Goal: Transaction & Acquisition: Purchase product/service

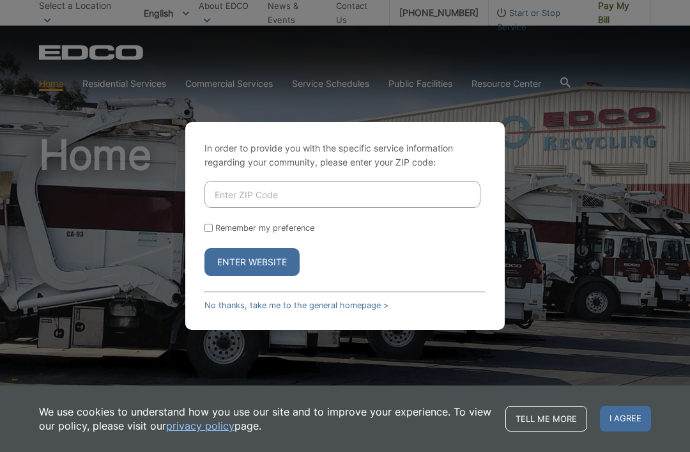
click at [319, 208] on input "Enter ZIP Code" at bounding box center [342, 194] width 276 height 27
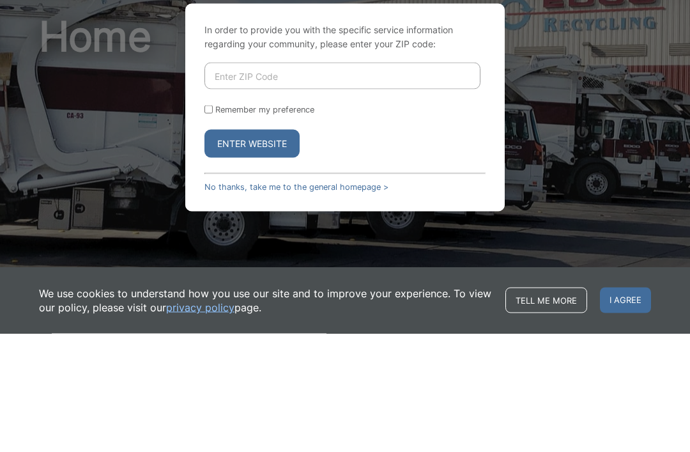
scroll to position [119, 0]
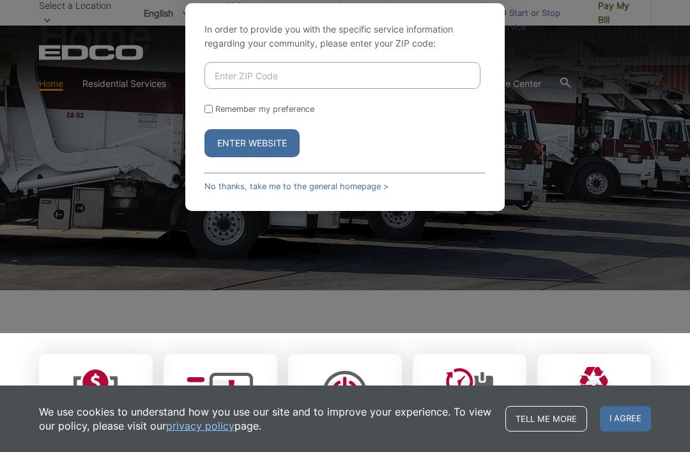
click at [335, 89] on input "Enter ZIP Code" at bounding box center [342, 75] width 276 height 27
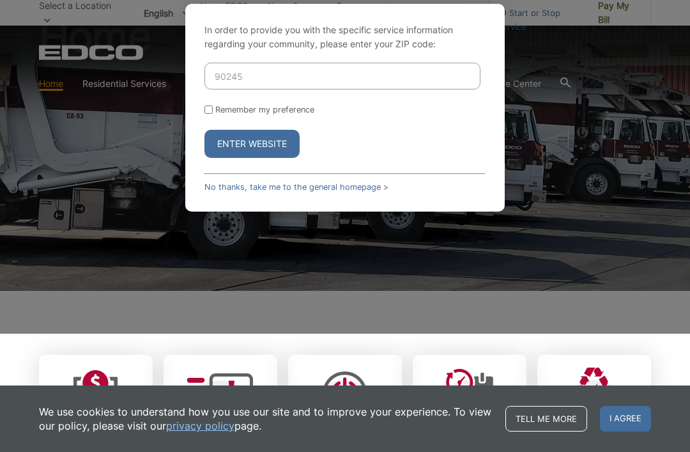
type input "90245"
click at [256, 158] on button "Enter Website" at bounding box center [251, 144] width 95 height 28
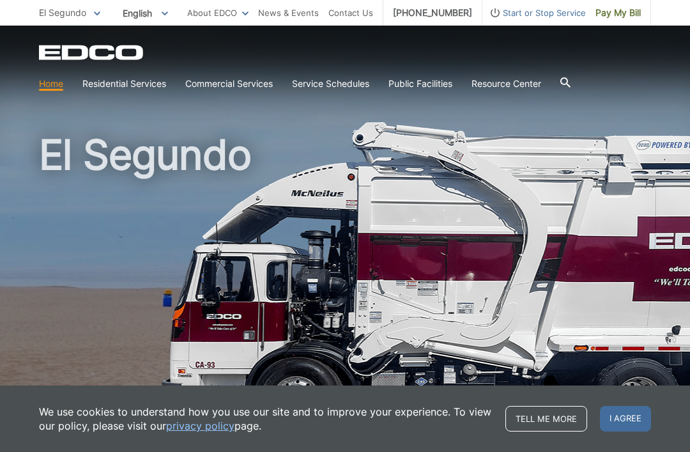
click at [619, 16] on span "Pay My Bill" at bounding box center [618, 13] width 45 height 14
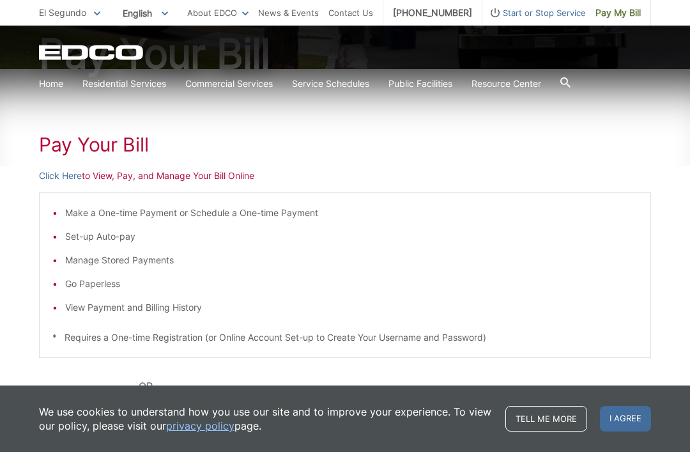
scroll to position [156, 0]
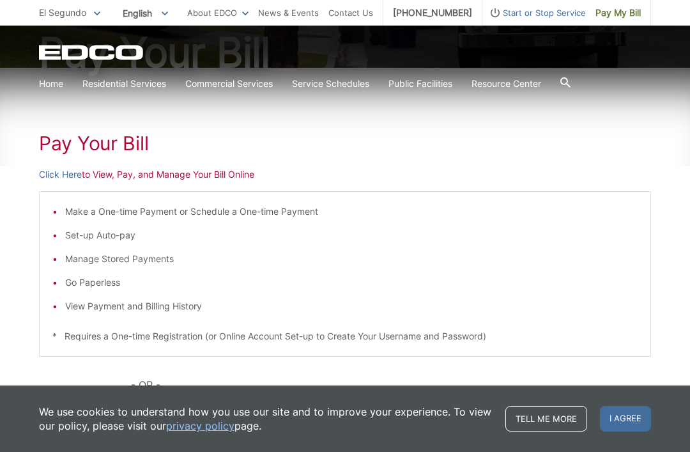
click at [128, 171] on p "Click Here to View, Pay, and Manage Your Bill Online" at bounding box center [345, 174] width 612 height 14
click at [184, 173] on p "Click Here to View, Pay, and Manage Your Bill Online" at bounding box center [345, 174] width 612 height 14
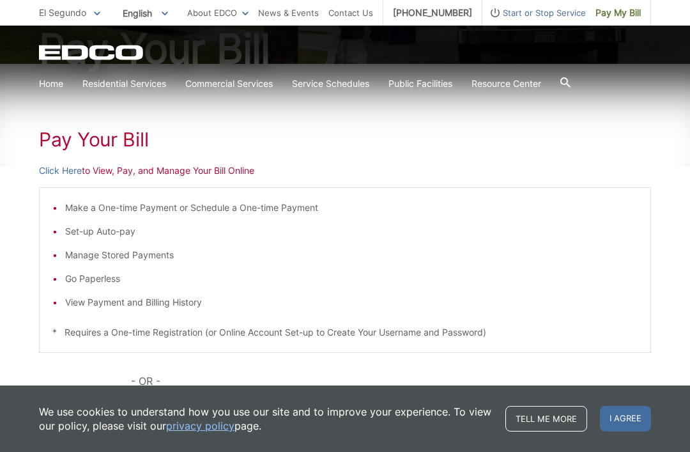
scroll to position [167, 0]
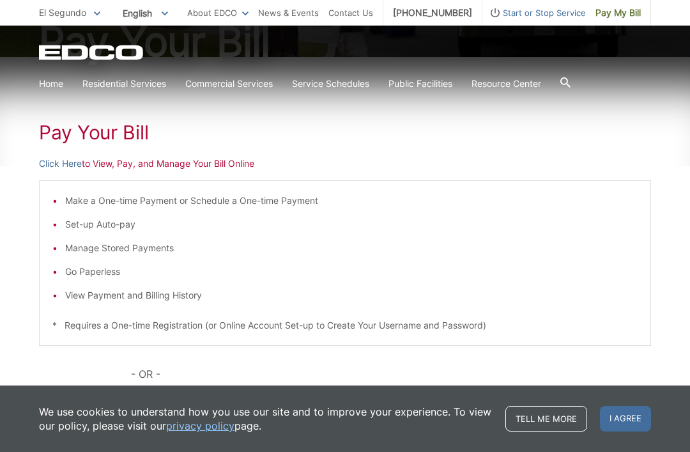
click at [183, 162] on p "Click Here to View, Pay, and Manage Your Bill Online" at bounding box center [345, 164] width 612 height 14
click at [109, 161] on p "Click Here to View, Pay, and Manage Your Bill Online" at bounding box center [345, 164] width 612 height 14
click at [65, 160] on link "Click Here" at bounding box center [60, 164] width 43 height 14
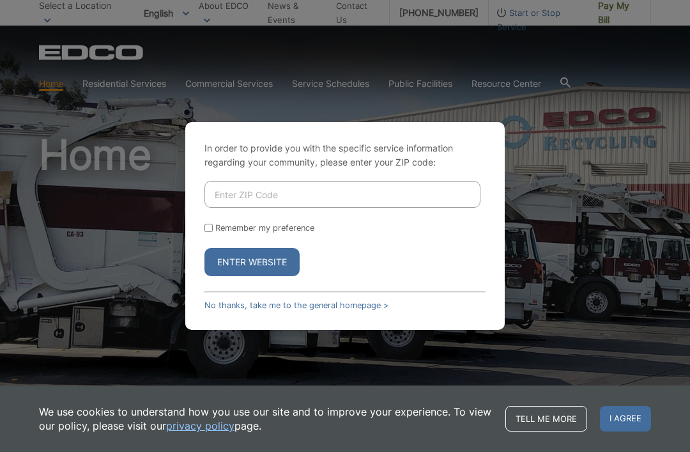
click at [317, 208] on input "Enter ZIP Code" at bounding box center [342, 194] width 276 height 27
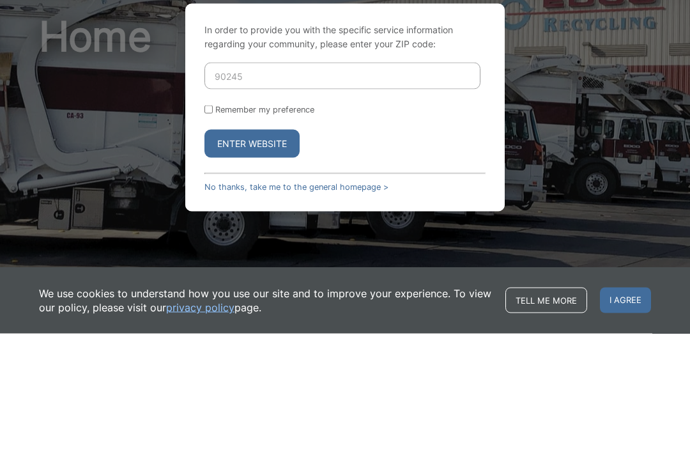
type input "90245"
click at [218, 223] on label "Remember my preference" at bounding box center [264, 228] width 99 height 10
click at [213, 224] on input "Remember my preference" at bounding box center [208, 228] width 8 height 8
checkbox input "true"
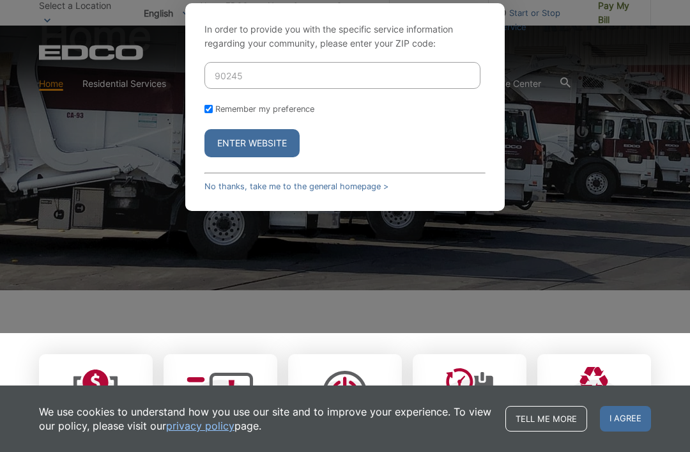
click at [275, 157] on button "Enter Website" at bounding box center [251, 143] width 95 height 28
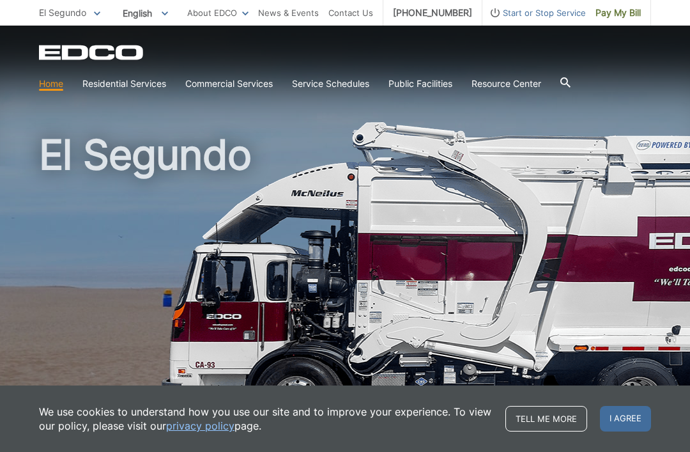
click at [619, 12] on span "Pay My Bill" at bounding box center [618, 13] width 45 height 14
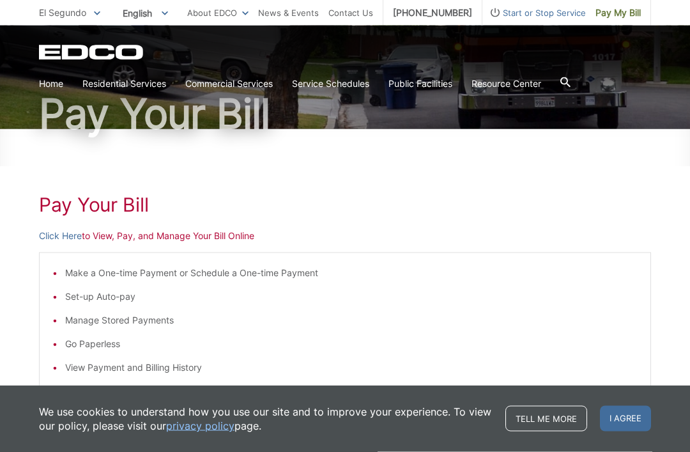
scroll to position [109, 0]
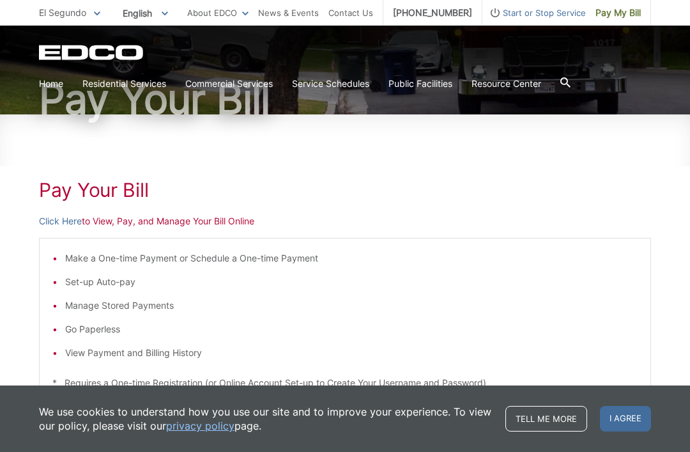
click at [67, 215] on link "Click Here" at bounding box center [60, 221] width 43 height 14
